Goal: Check status: Check status

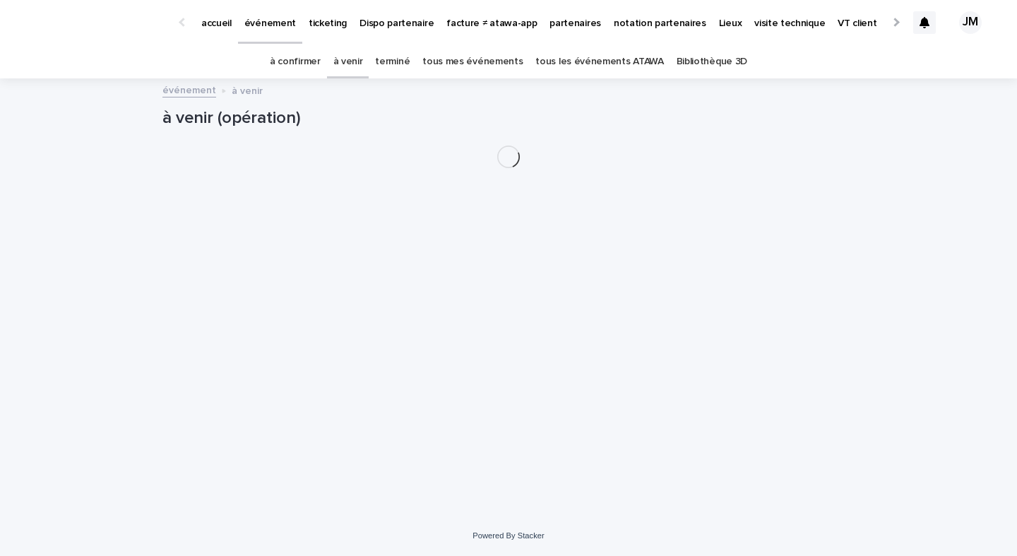
click at [566, 70] on link "tous les événements ATAWA" at bounding box center [599, 61] width 128 height 33
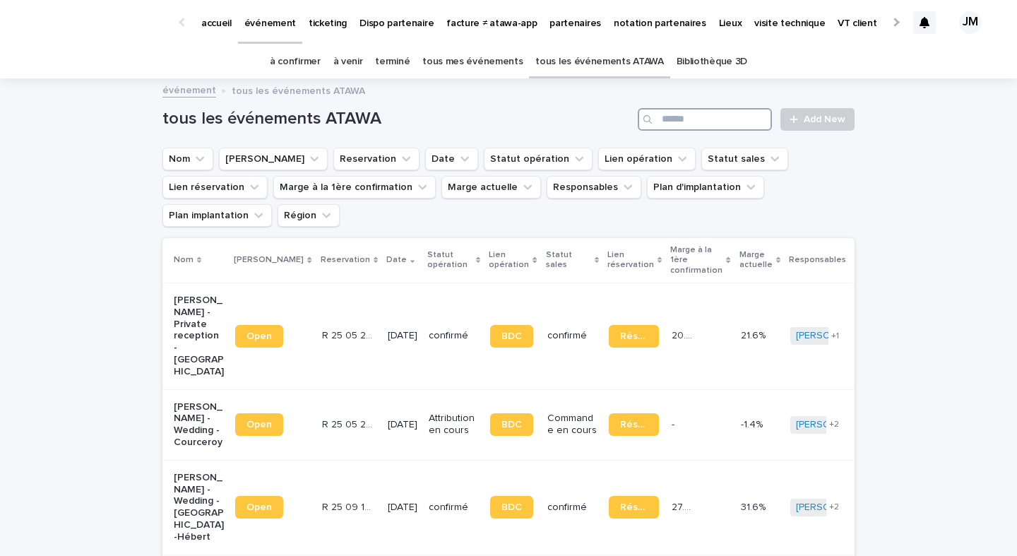
click at [681, 114] on input "Search" at bounding box center [705, 119] width 134 height 23
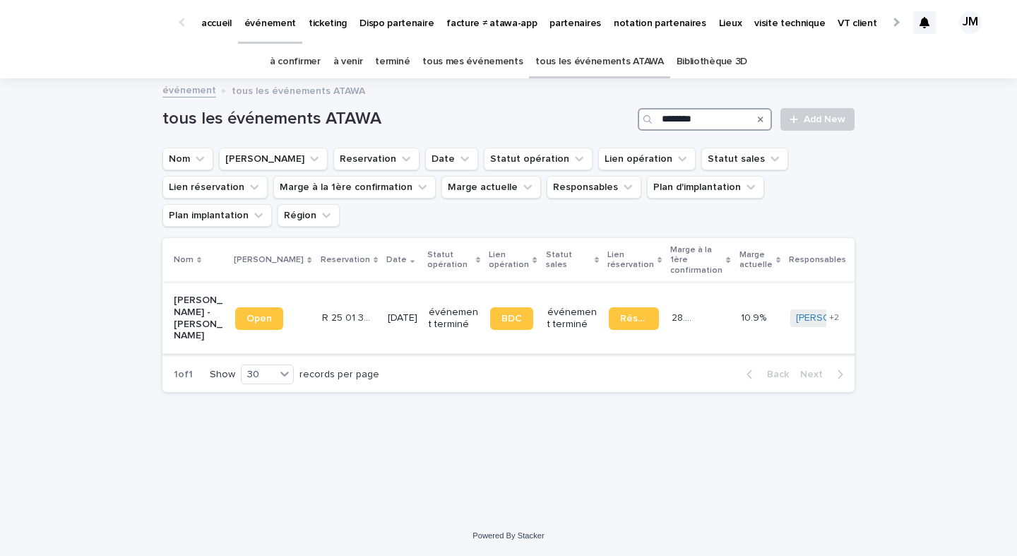
type input "********"
click at [484, 291] on td "BDC" at bounding box center [512, 317] width 56 height 71
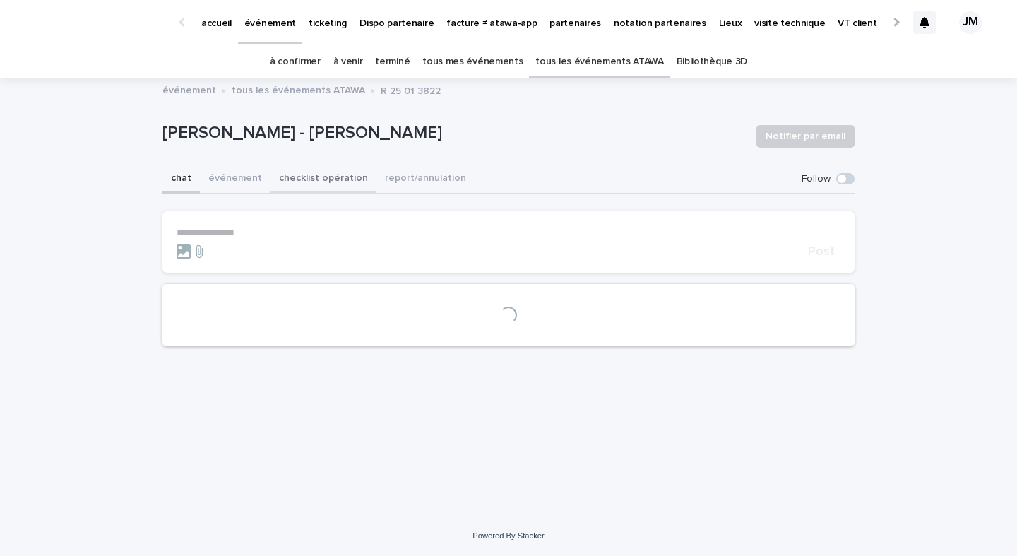
click at [342, 189] on button "checklist opération" at bounding box center [323, 180] width 106 height 30
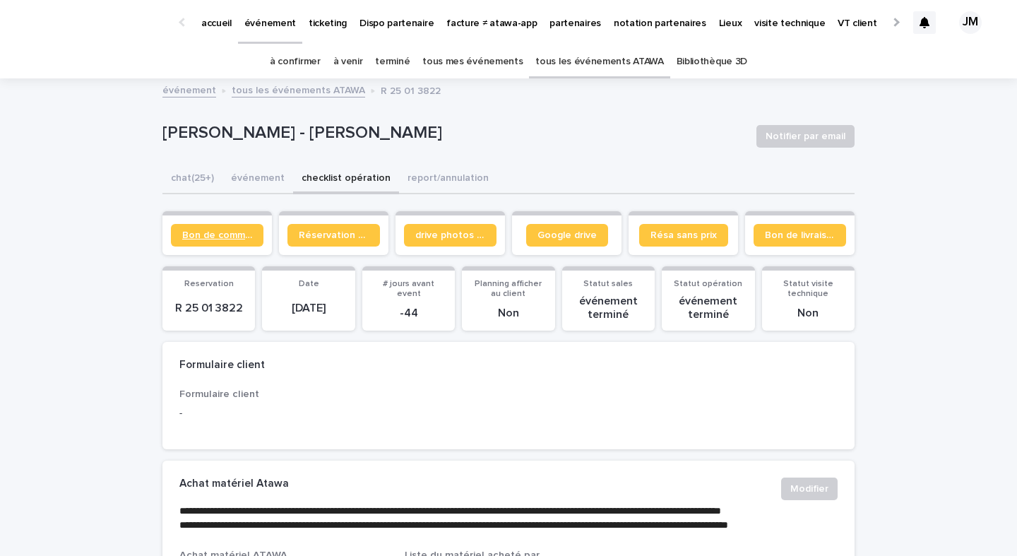
click at [231, 240] on link "Bon de commande" at bounding box center [217, 235] width 93 height 23
click at [302, 68] on link "à confirmer" at bounding box center [295, 61] width 51 height 33
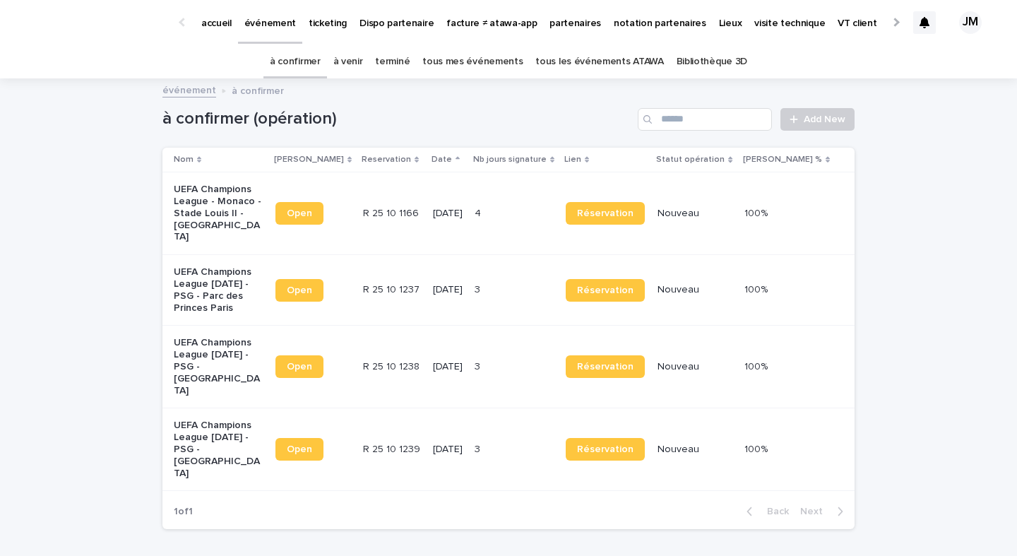
click at [524, 215] on div "4 4" at bounding box center [515, 213] width 80 height 23
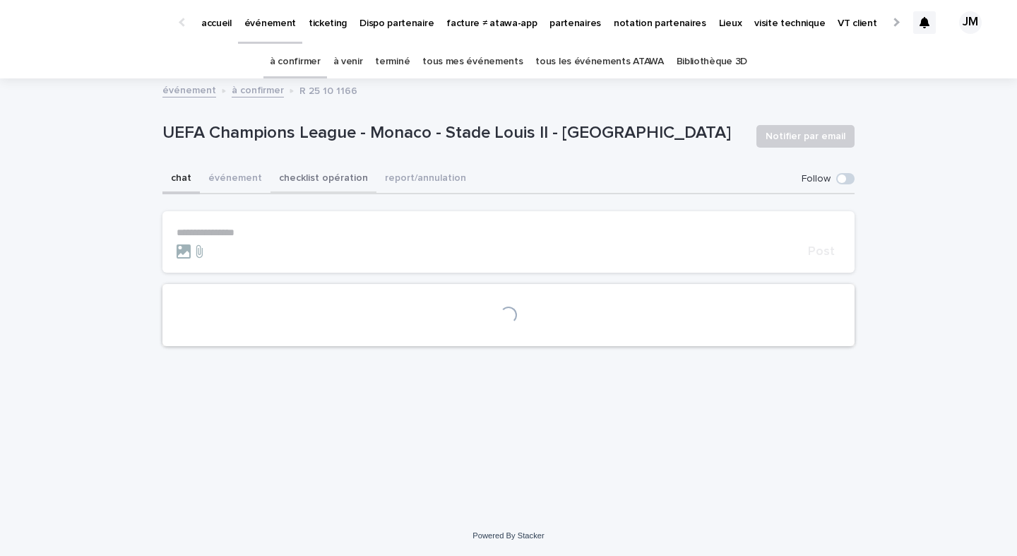
click at [337, 193] on button "checklist opération" at bounding box center [323, 180] width 106 height 30
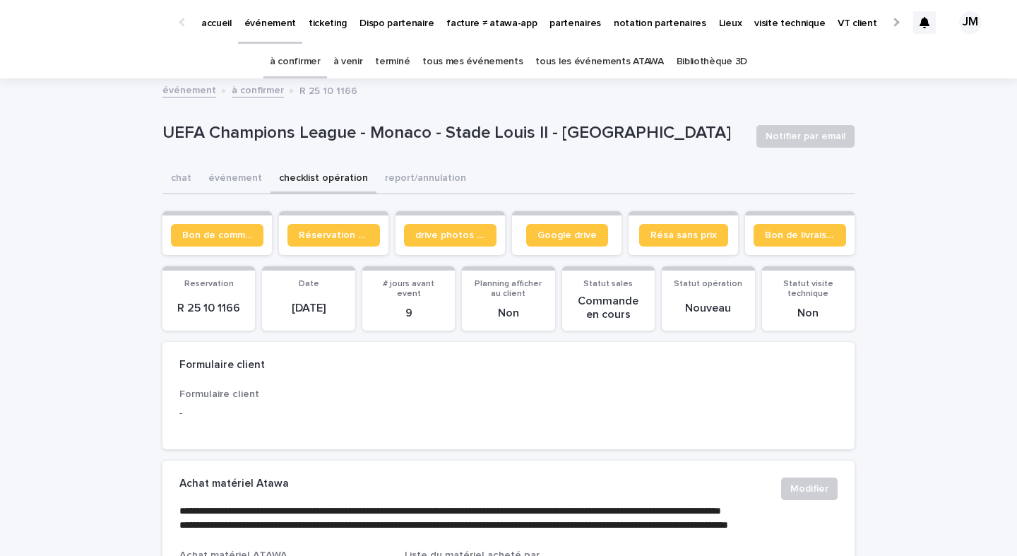
click at [206, 246] on section "Bon de commande" at bounding box center [216, 233] width 109 height 44
click at [201, 238] on span "Bon de commande" at bounding box center [217, 235] width 70 height 10
click at [304, 63] on link "à confirmer" at bounding box center [295, 61] width 51 height 33
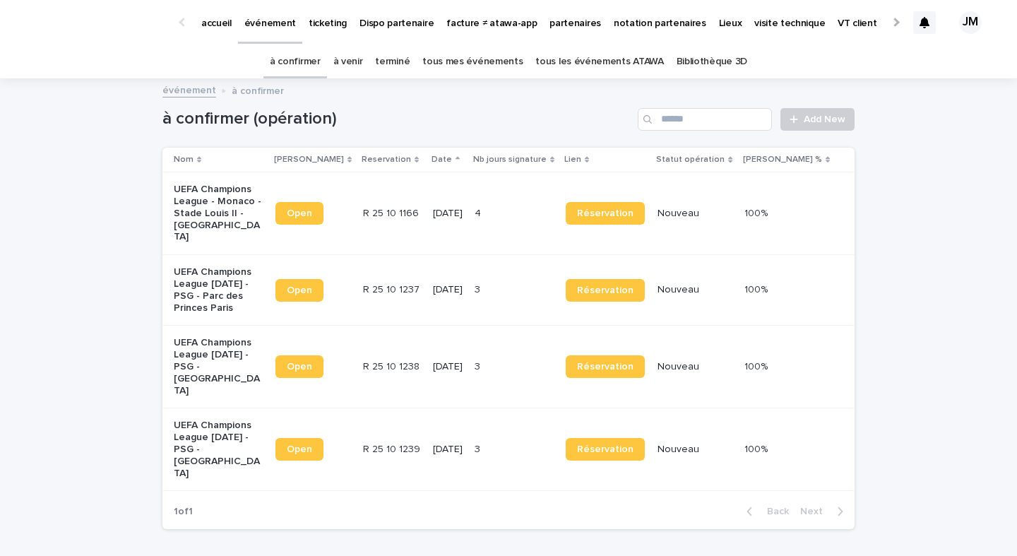
click at [431, 283] on td "[DATE]" at bounding box center [448, 290] width 42 height 71
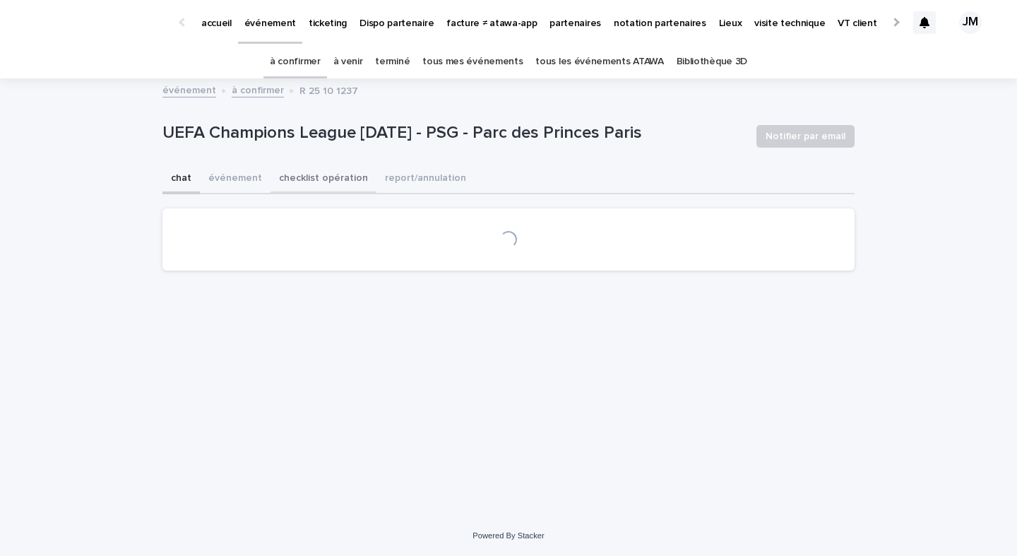
click at [297, 191] on button "checklist opération" at bounding box center [323, 180] width 106 height 30
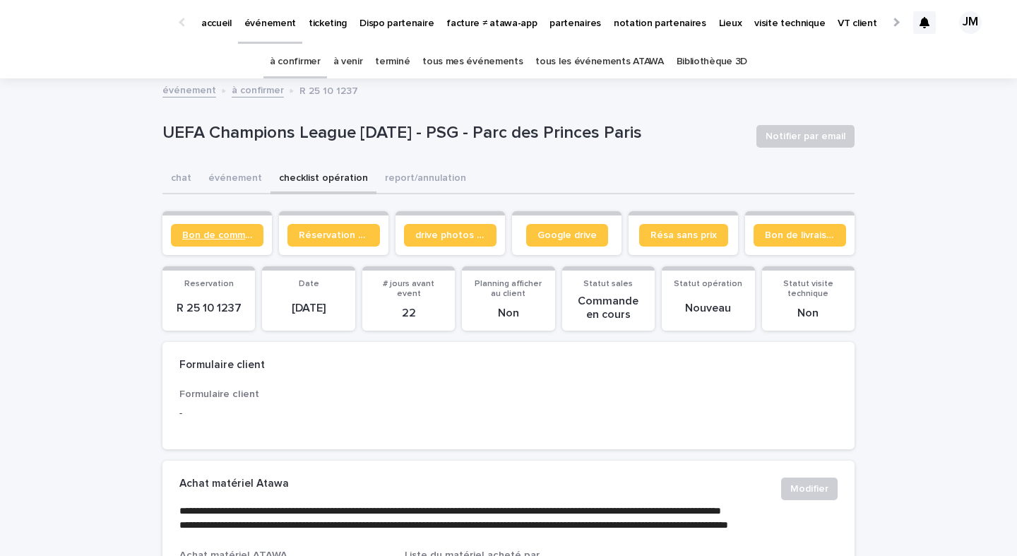
click at [189, 239] on span "Bon de commande" at bounding box center [217, 235] width 70 height 10
click at [217, 227] on link "Bon de commande" at bounding box center [217, 235] width 93 height 23
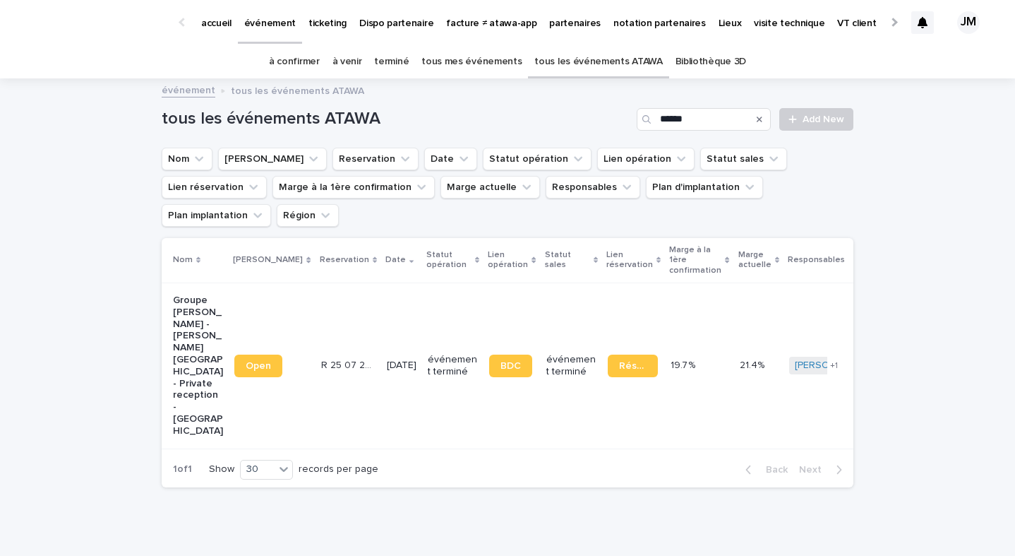
click at [305, 70] on link "à confirmer" at bounding box center [294, 61] width 51 height 33
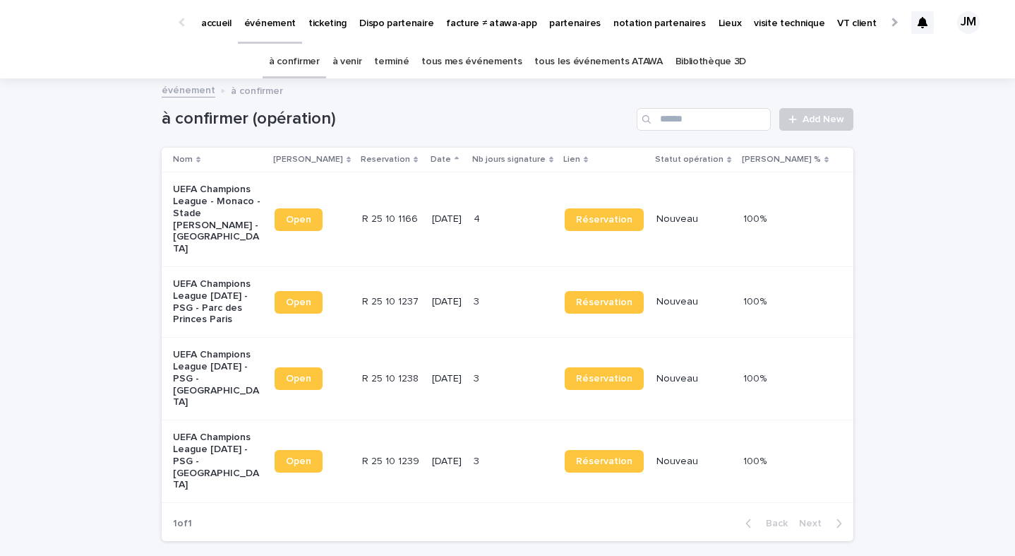
click at [295, 66] on link "à confirmer" at bounding box center [294, 61] width 51 height 33
